Goal: Transaction & Acquisition: Purchase product/service

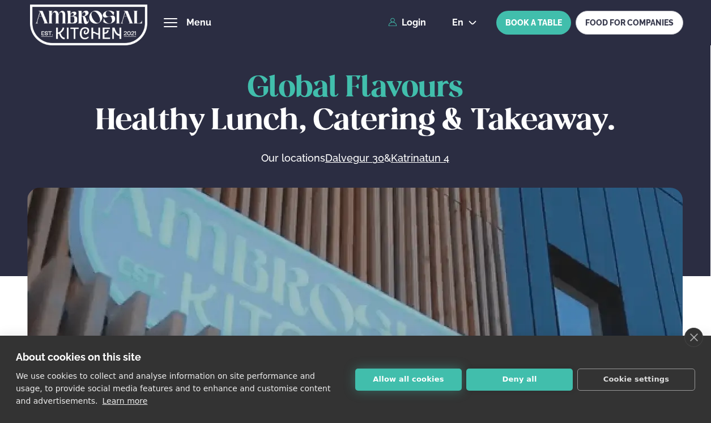
click at [442, 376] on button "Allow all cookies" at bounding box center [408, 380] width 107 height 22
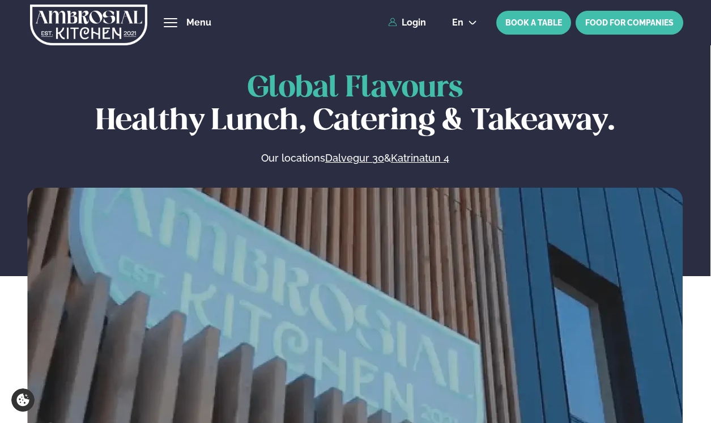
click at [632, 29] on link "FOOD FOR COMPANIES" at bounding box center [630, 23] width 108 height 24
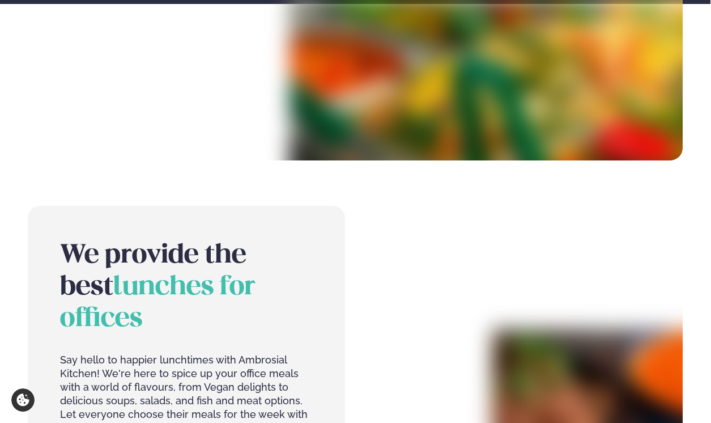
scroll to position [326, 0]
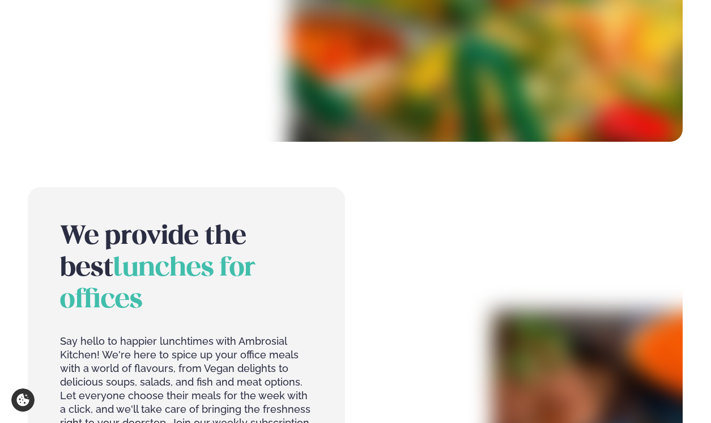
click at [461, 218] on div at bounding box center [524, 341] width 317 height 308
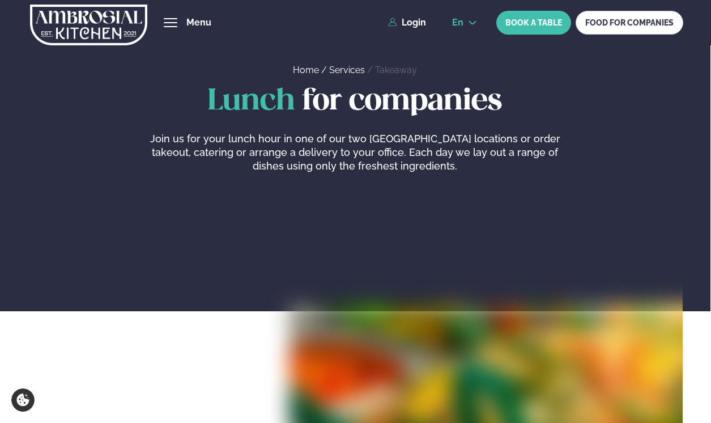
click at [463, 22] on span "en" at bounding box center [457, 22] width 11 height 9
click at [465, 68] on link "is" at bounding box center [464, 65] width 43 height 23
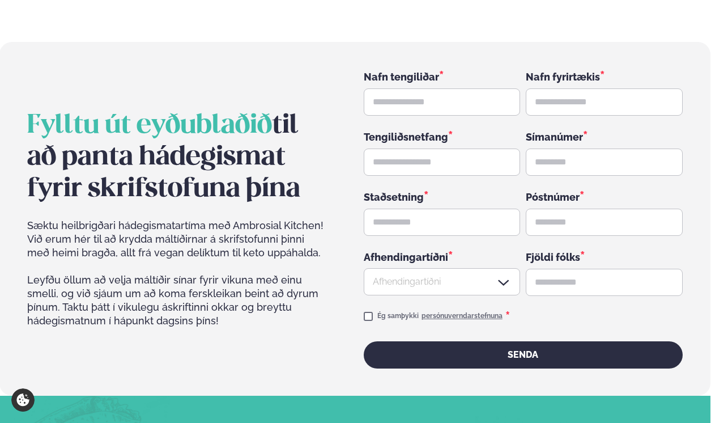
scroll to position [1730, 0]
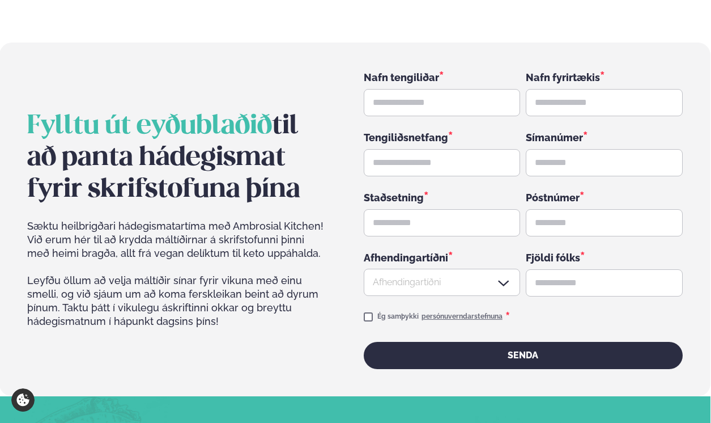
click at [311, 143] on h2 "Fylltu út eyðublaðið til að panta hádegismat fyrir skrifstofuna þína" at bounding box center [176, 158] width 299 height 95
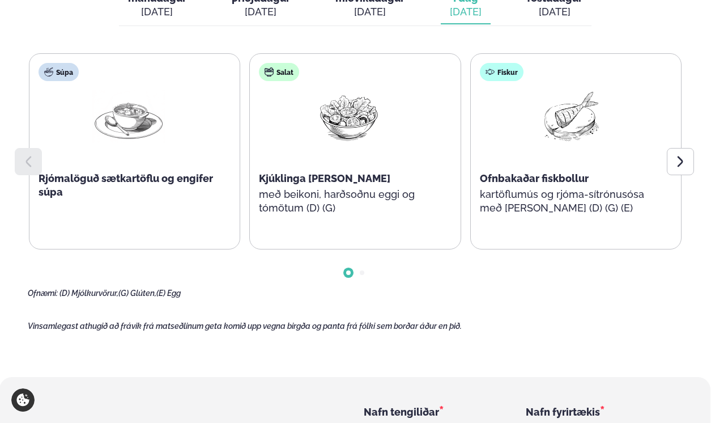
scroll to position [1132, 0]
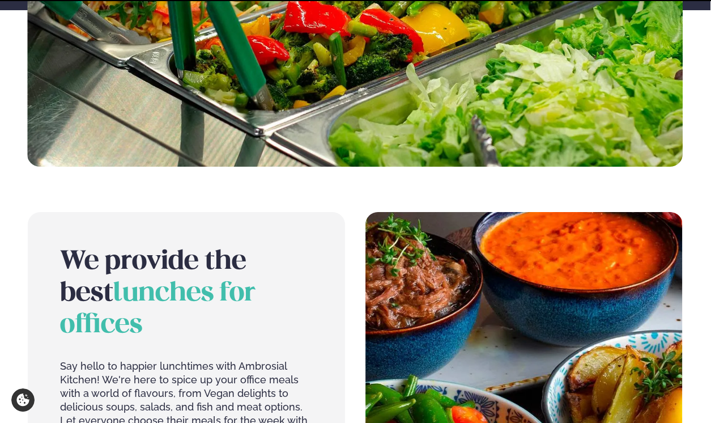
scroll to position [20, 0]
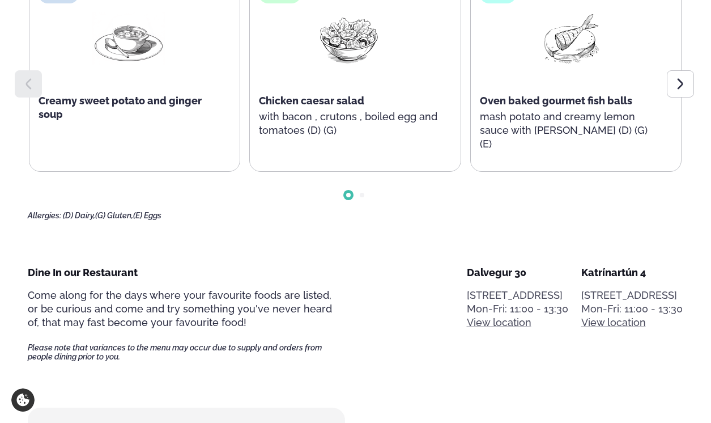
scroll to position [658, 0]
